Goal: Entertainment & Leisure: Consume media (video, audio)

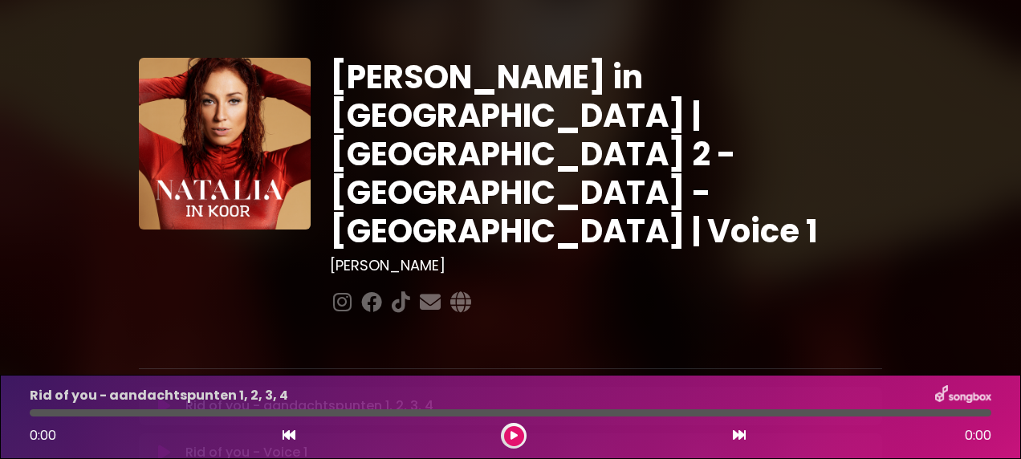
click at [520, 435] on button at bounding box center [514, 436] width 20 height 20
click at [509, 428] on button at bounding box center [514, 436] width 20 height 20
click at [518, 440] on button at bounding box center [514, 436] width 20 height 20
click at [59, 412] on div at bounding box center [510, 412] width 961 height 7
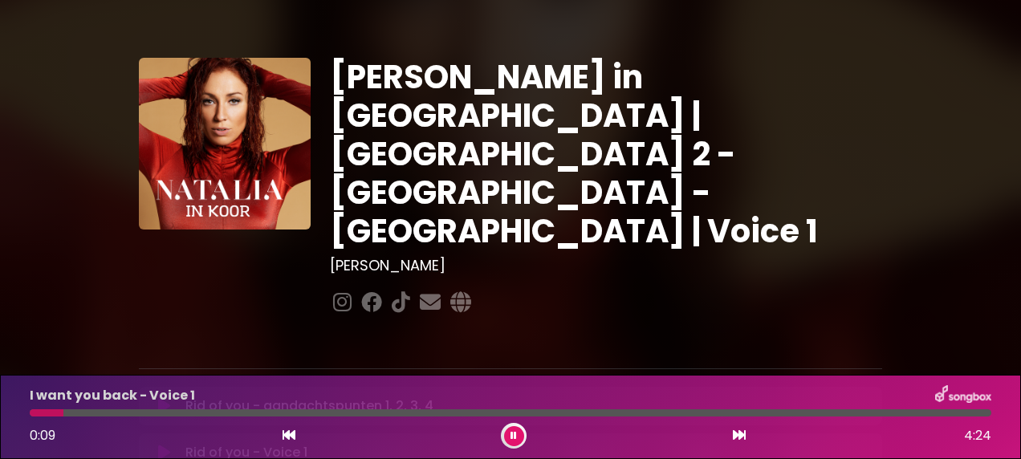
click at [87, 413] on div at bounding box center [510, 412] width 961 height 7
click at [111, 412] on div at bounding box center [510, 412] width 961 height 7
click at [132, 412] on div at bounding box center [510, 412] width 961 height 7
click at [178, 411] on div at bounding box center [510, 412] width 961 height 7
click at [190, 414] on div at bounding box center [510, 412] width 961 height 7
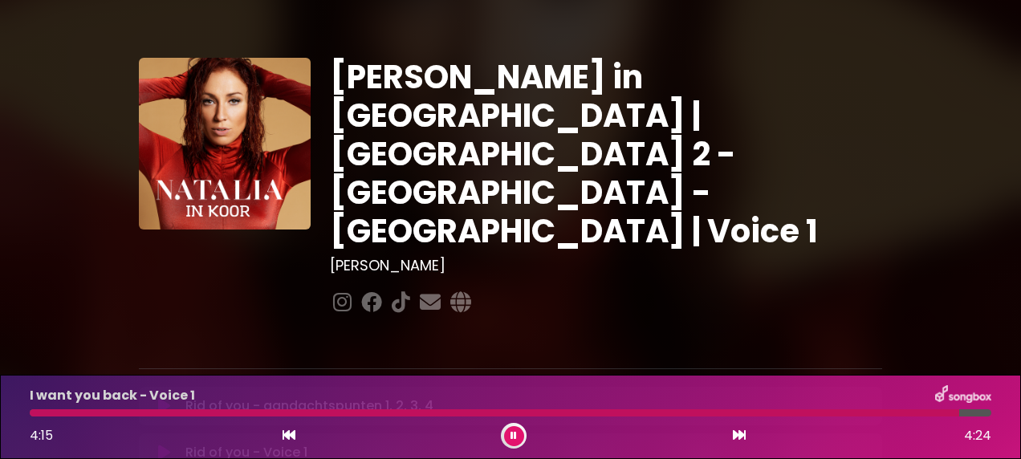
click at [742, 439] on icon at bounding box center [739, 434] width 13 height 13
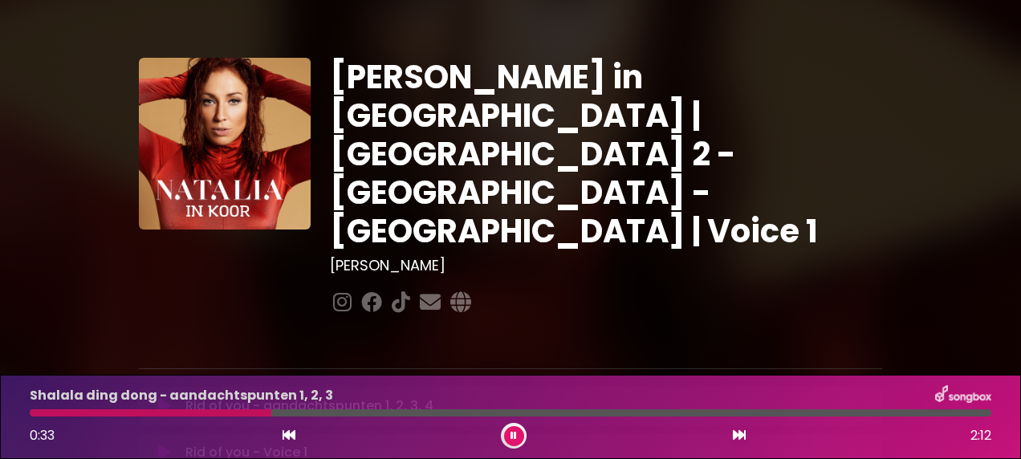
click at [511, 440] on icon at bounding box center [513, 436] width 6 height 10
click at [511, 440] on icon at bounding box center [513, 436] width 7 height 10
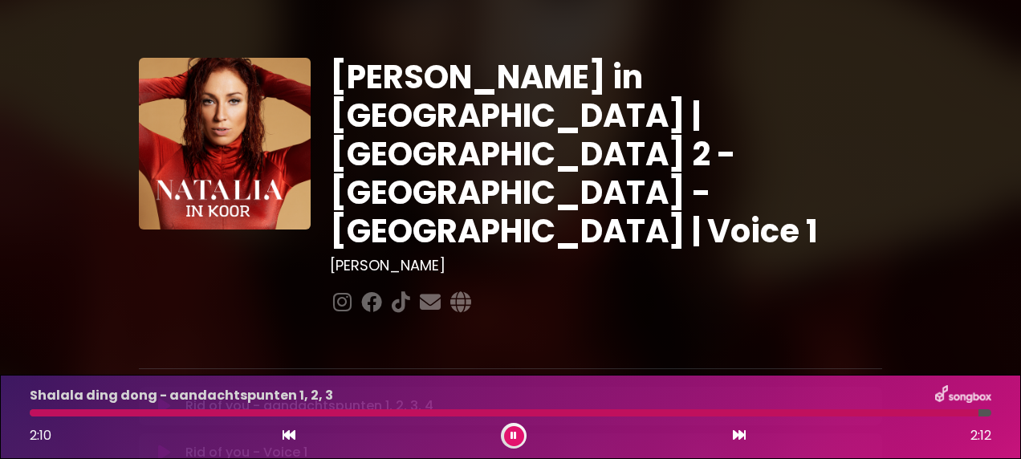
click at [515, 428] on button at bounding box center [514, 436] width 20 height 20
click at [740, 432] on icon at bounding box center [739, 434] width 13 height 13
drag, startPoint x: 733, startPoint y: 448, endPoint x: 738, endPoint y: 439, distance: 10.1
click at [738, 439] on div "3:39 3:52" at bounding box center [510, 436] width 980 height 26
click at [738, 439] on icon at bounding box center [739, 434] width 13 height 13
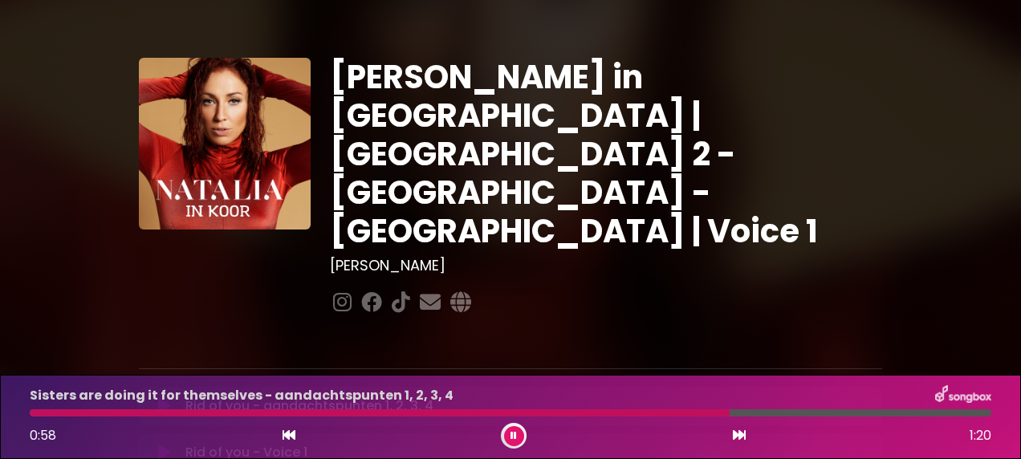
click at [511, 427] on button at bounding box center [514, 436] width 20 height 20
click at [513, 425] on div at bounding box center [514, 436] width 26 height 26
click at [517, 444] on button at bounding box center [514, 436] width 20 height 20
click at [729, 409] on div at bounding box center [454, 412] width 848 height 7
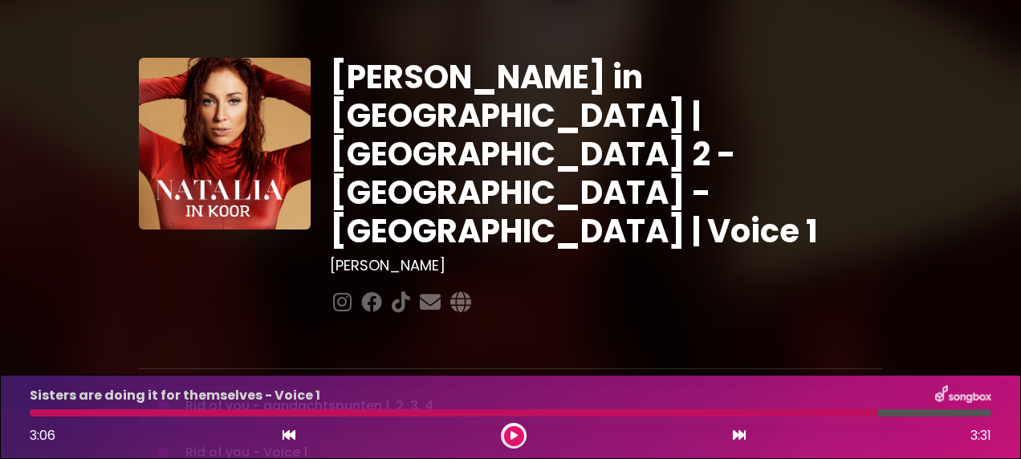
click at [722, 409] on div at bounding box center [454, 412] width 848 height 7
drag, startPoint x: 876, startPoint y: 412, endPoint x: 786, endPoint y: 411, distance: 89.9
click at [786, 411] on div at bounding box center [454, 412] width 848 height 7
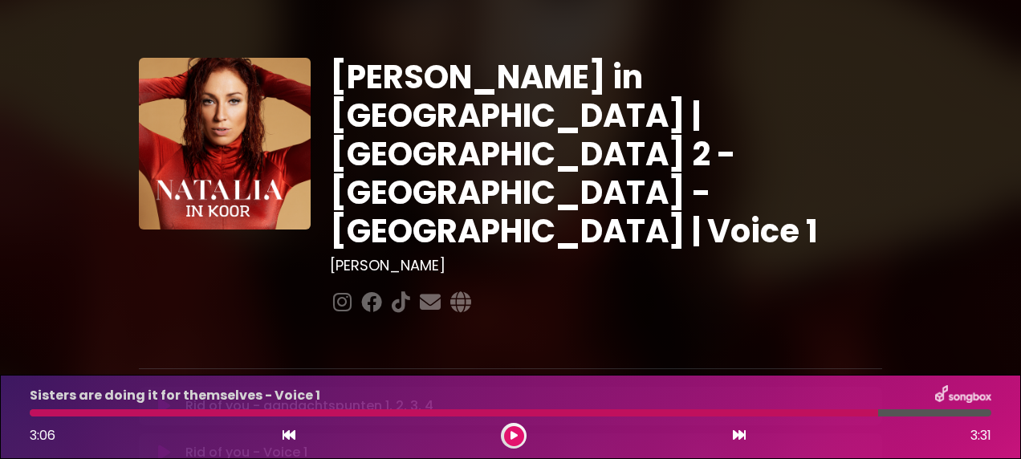
drag, startPoint x: 511, startPoint y: 432, endPoint x: 521, endPoint y: 436, distance: 10.4
click at [521, 436] on button at bounding box center [514, 436] width 20 height 20
click at [724, 411] on div at bounding box center [413, 412] width 766 height 7
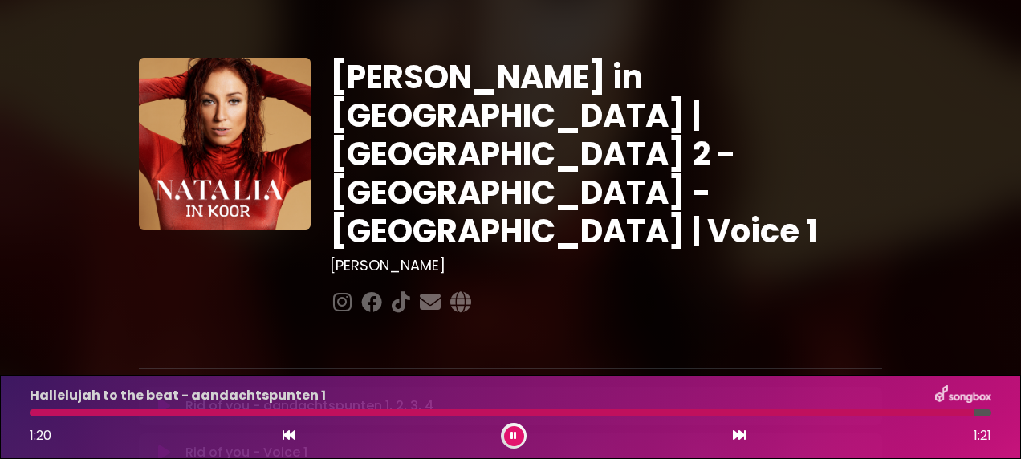
click at [519, 435] on button at bounding box center [514, 436] width 20 height 20
click at [738, 439] on icon at bounding box center [739, 434] width 13 height 13
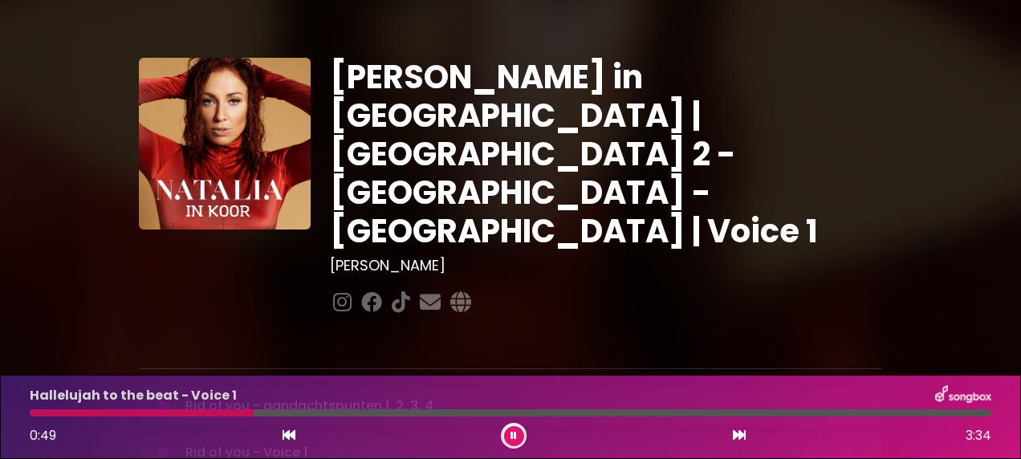
click at [280, 415] on div at bounding box center [510, 412] width 961 height 7
click at [294, 412] on div at bounding box center [510, 412] width 961 height 7
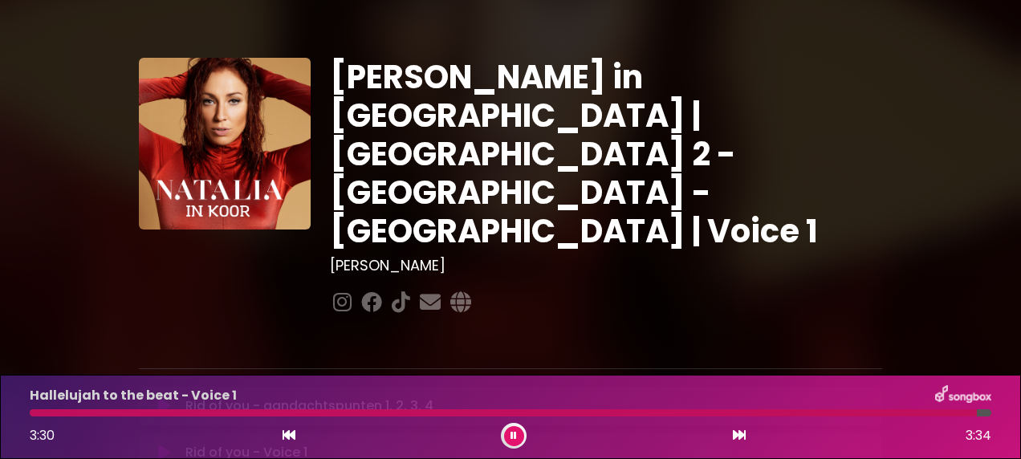
click at [737, 434] on icon at bounding box center [739, 434] width 13 height 13
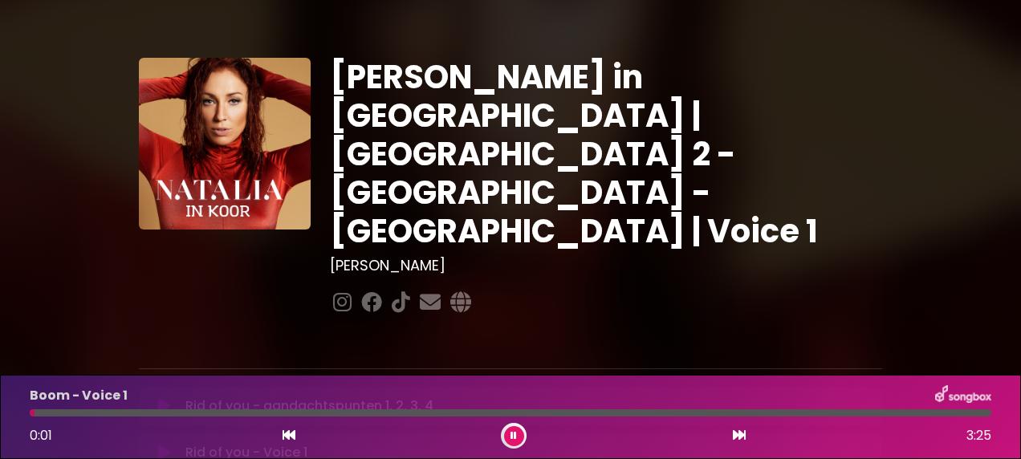
click at [87, 412] on div at bounding box center [510, 412] width 961 height 7
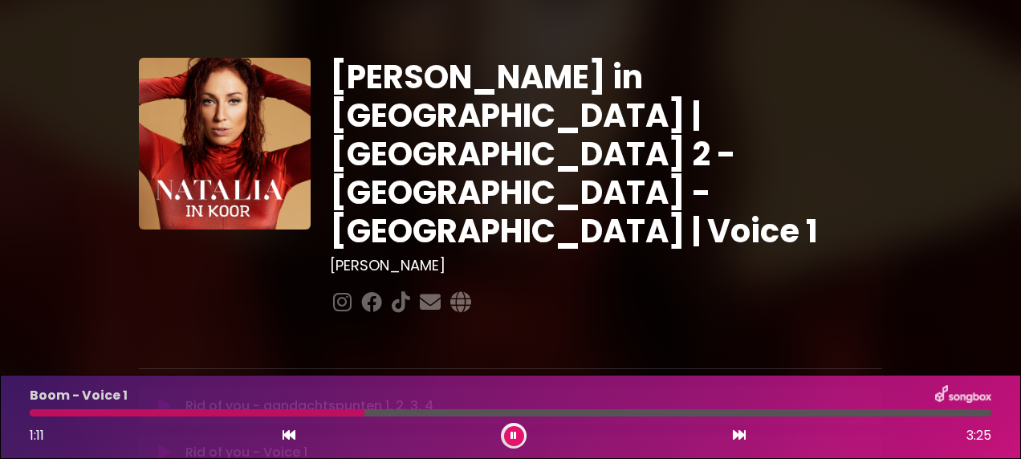
click at [733, 443] on button at bounding box center [739, 435] width 14 height 21
click at [369, 413] on div at bounding box center [510, 412] width 961 height 7
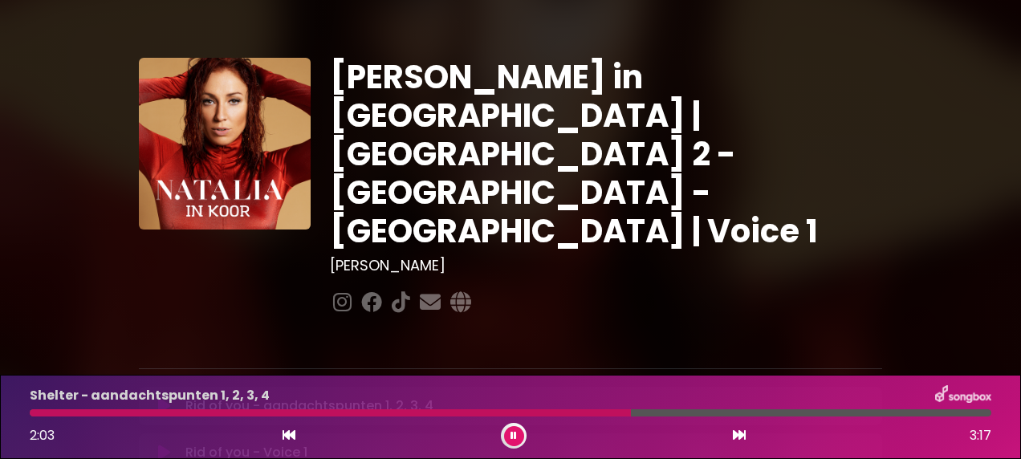
click at [673, 411] on div at bounding box center [510, 412] width 961 height 7
click at [727, 409] on div at bounding box center [510, 412] width 961 height 7
click at [796, 413] on div at bounding box center [510, 412] width 961 height 7
click at [738, 436] on icon at bounding box center [739, 434] width 13 height 13
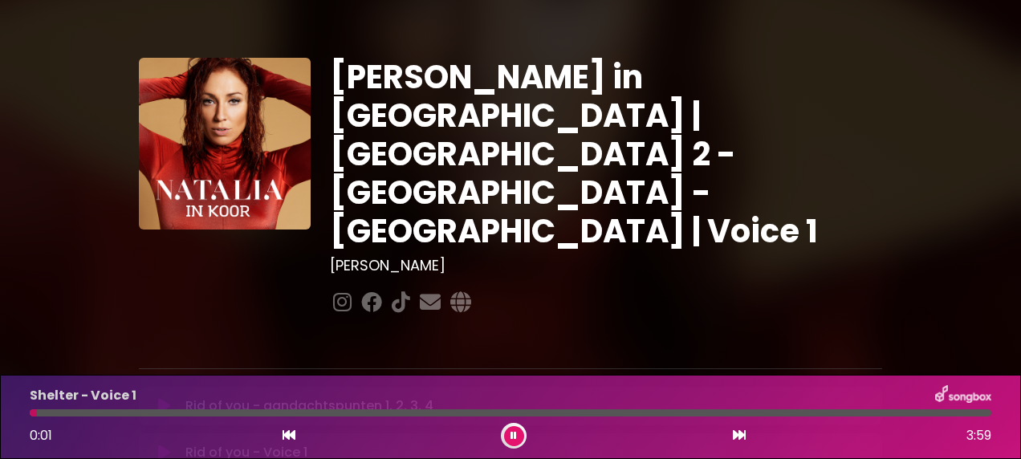
click at [177, 414] on div at bounding box center [510, 412] width 961 height 7
click at [151, 412] on div at bounding box center [108, 412] width 156 height 7
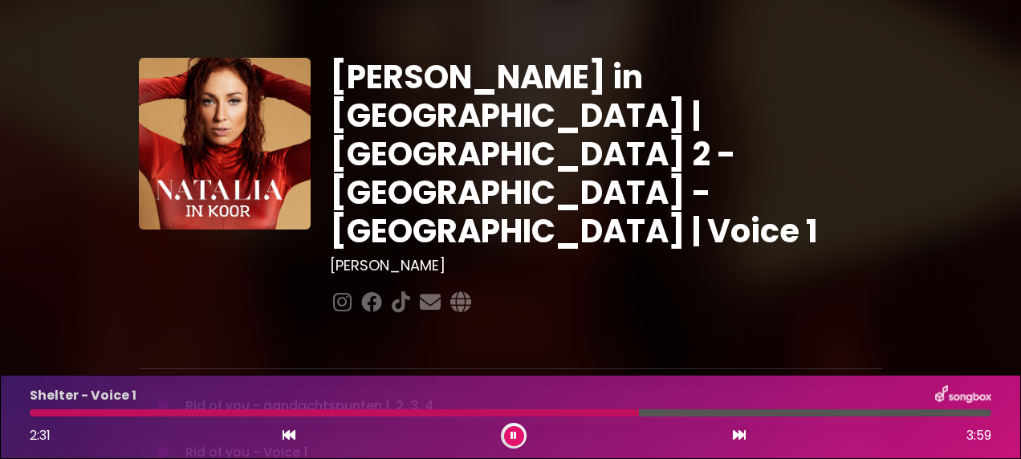
click at [684, 407] on div "Shelter - Voice 1 2:31 3:59" at bounding box center [510, 416] width 980 height 63
click at [706, 412] on div at bounding box center [510, 412] width 961 height 7
click at [757, 414] on div at bounding box center [510, 412] width 961 height 7
click at [798, 413] on div at bounding box center [510, 412] width 961 height 7
click at [737, 436] on icon at bounding box center [739, 434] width 13 height 13
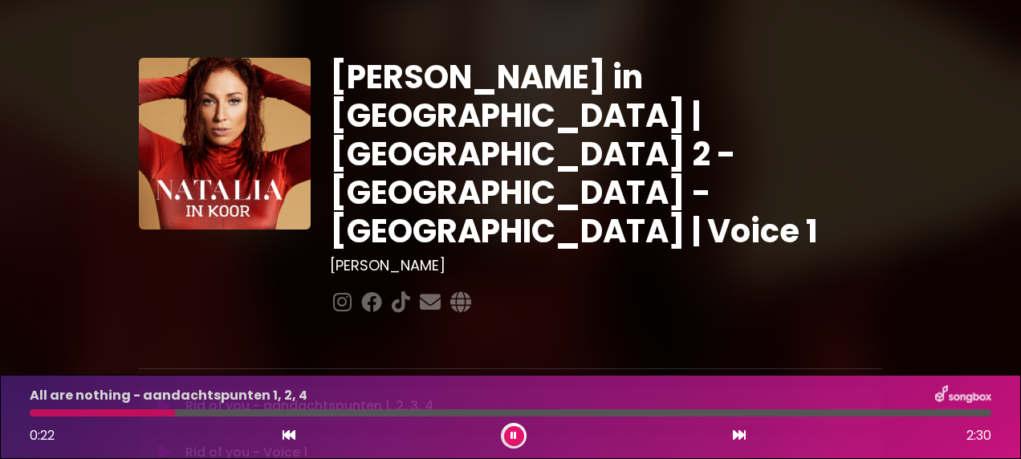
click at [106, 412] on div at bounding box center [102, 412] width 145 height 7
click at [30, 410] on div at bounding box center [73, 412] width 86 height 7
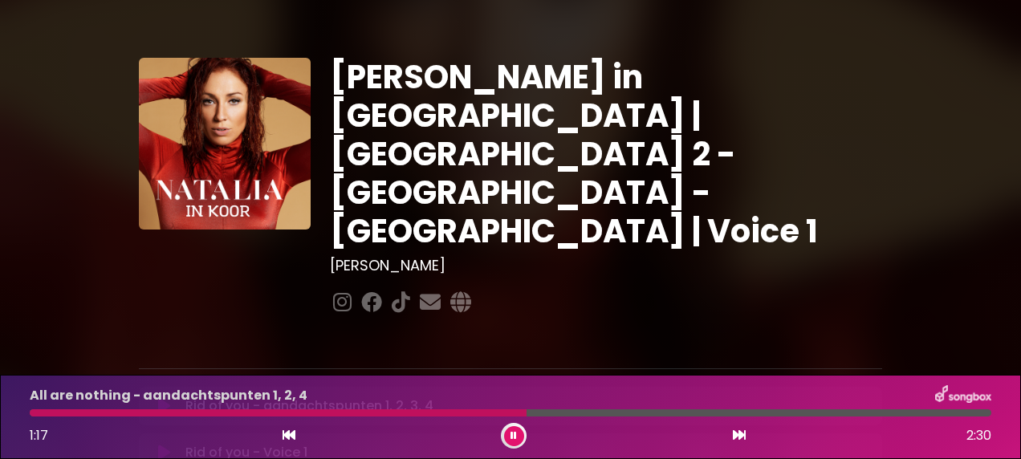
click at [540, 412] on div at bounding box center [510, 412] width 961 height 7
click at [727, 411] on div at bounding box center [510, 412] width 961 height 7
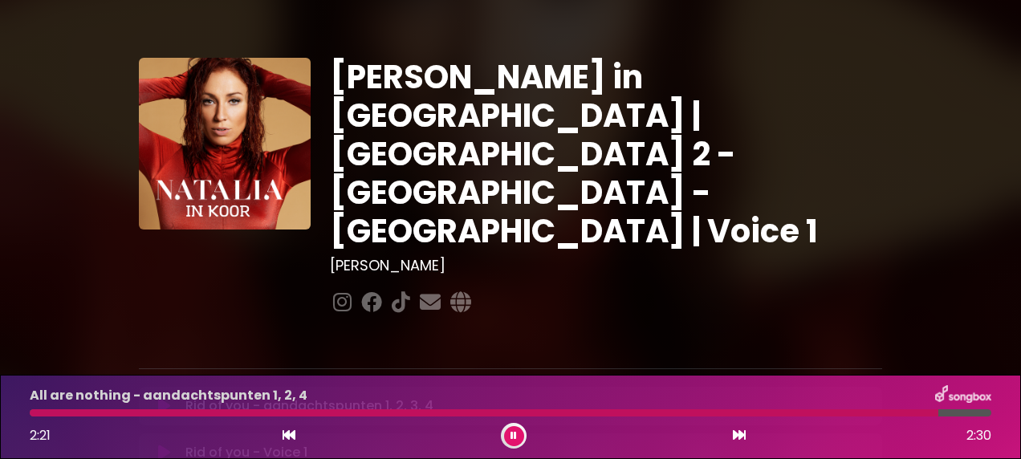
click at [741, 436] on icon at bounding box center [739, 434] width 13 height 13
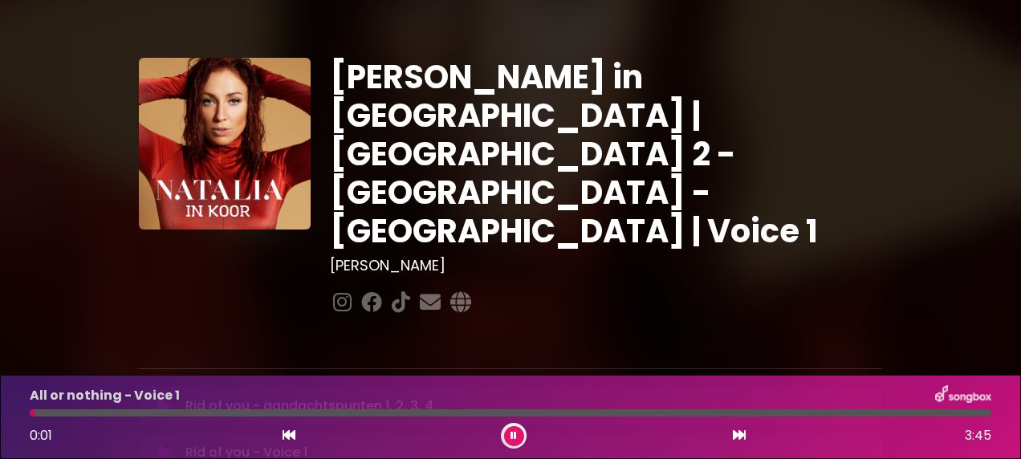
click at [740, 432] on icon at bounding box center [739, 434] width 13 height 13
click at [151, 411] on div at bounding box center [510, 412] width 961 height 7
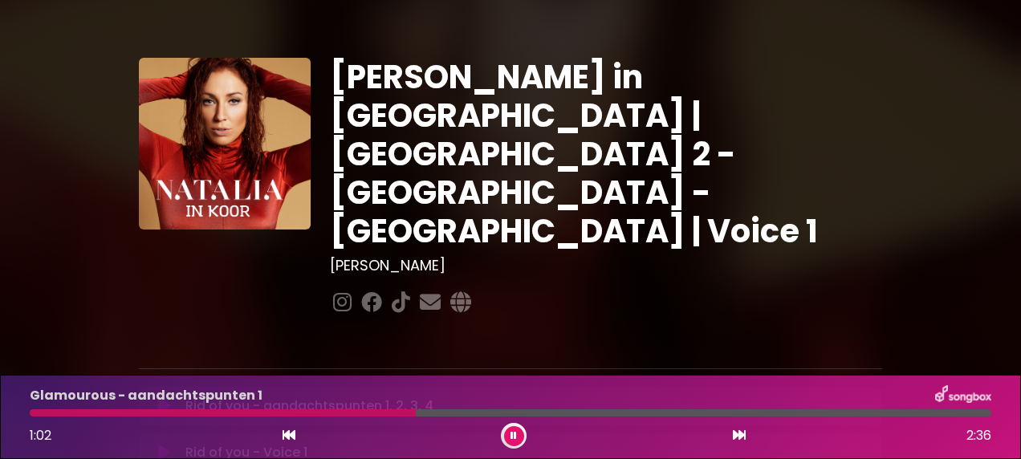
click at [456, 414] on div at bounding box center [510, 412] width 961 height 7
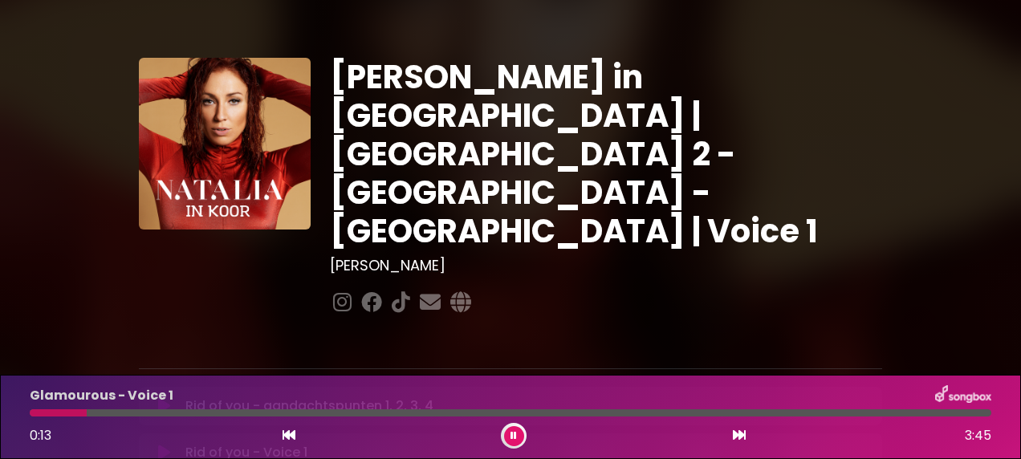
click at [743, 432] on icon at bounding box center [739, 434] width 13 height 13
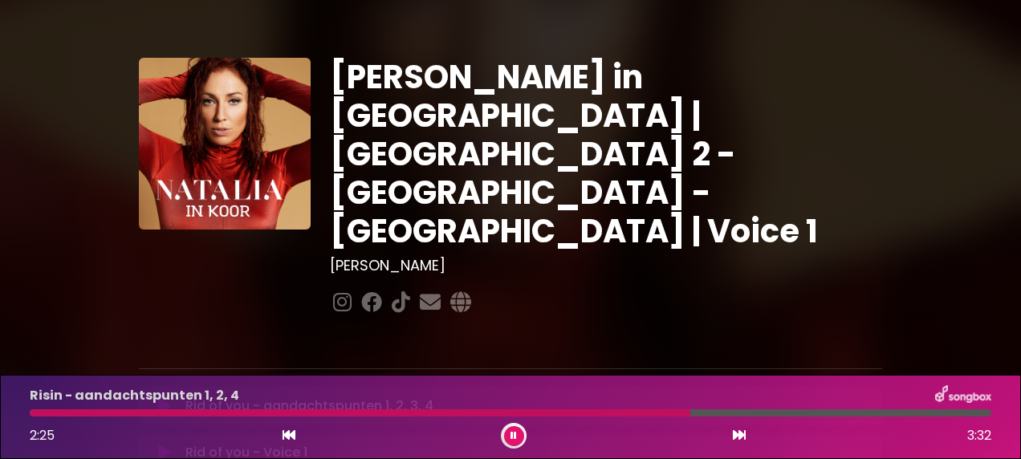
click at [732, 412] on div at bounding box center [510, 412] width 961 height 7
click at [807, 411] on div at bounding box center [510, 412] width 961 height 7
click at [738, 440] on icon at bounding box center [739, 434] width 13 height 13
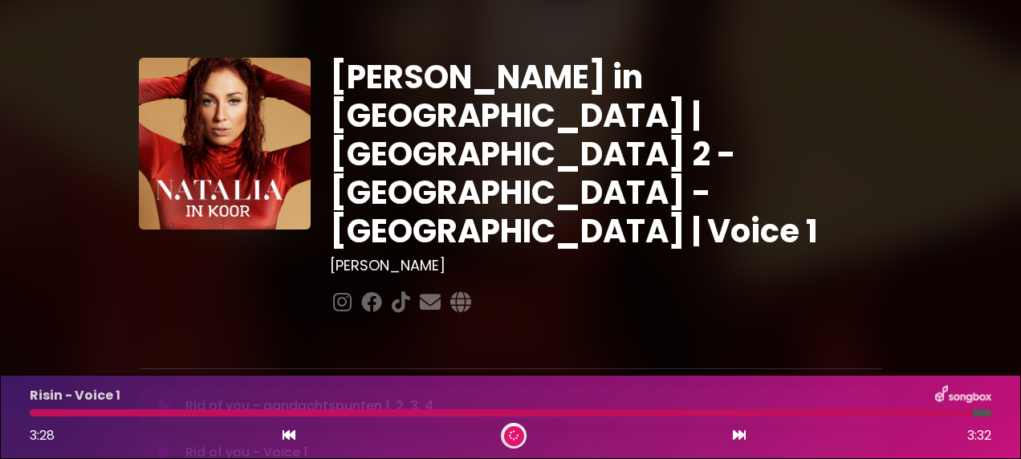
click at [738, 440] on icon at bounding box center [739, 434] width 13 height 13
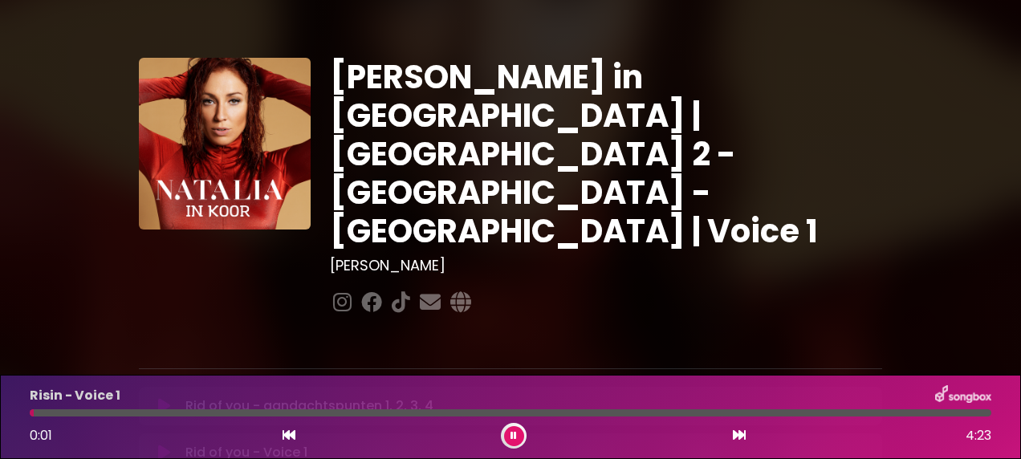
click at [732, 435] on button at bounding box center [739, 435] width 14 height 21
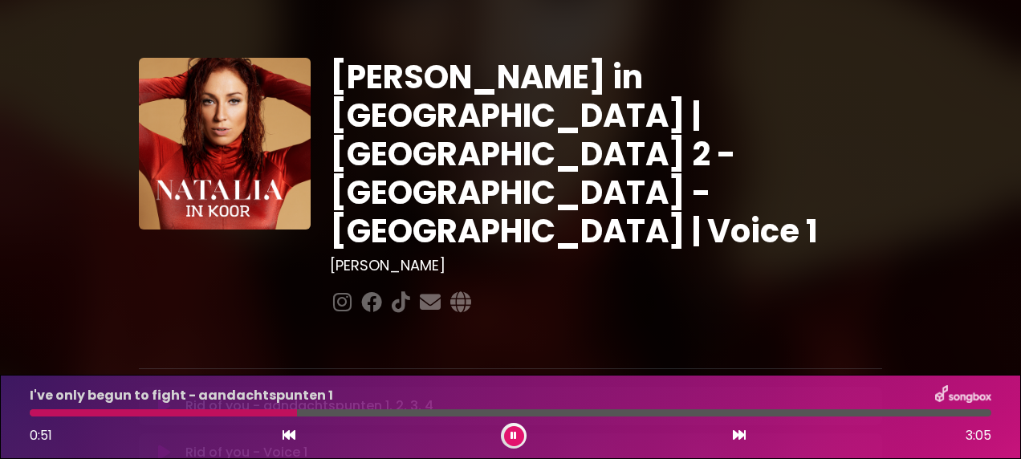
click at [327, 414] on div at bounding box center [510, 412] width 961 height 7
click at [469, 412] on div at bounding box center [510, 412] width 961 height 7
click at [509, 412] on div at bounding box center [510, 412] width 961 height 7
click at [642, 412] on div at bounding box center [510, 412] width 961 height 7
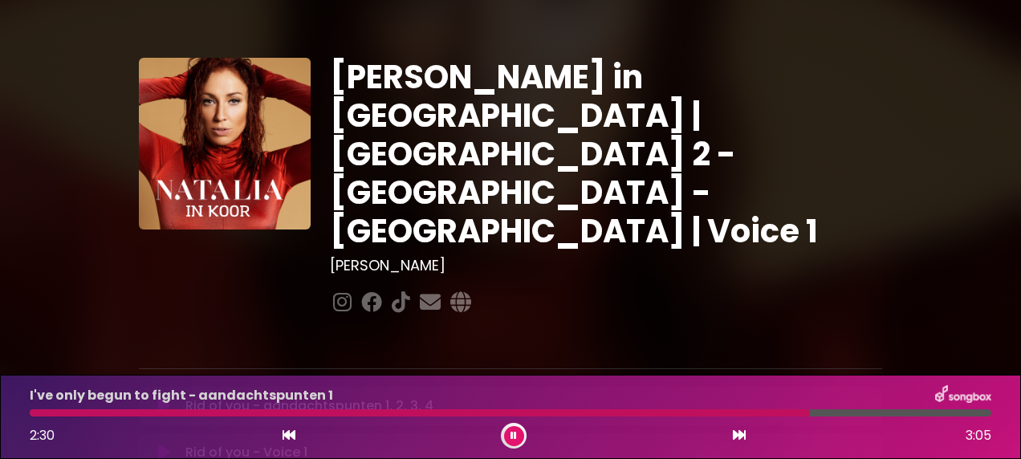
click at [835, 412] on div at bounding box center [510, 412] width 961 height 7
click at [921, 413] on div at bounding box center [510, 412] width 961 height 7
click at [969, 414] on div at bounding box center [510, 412] width 961 height 7
